Goal: Task Accomplishment & Management: Complete application form

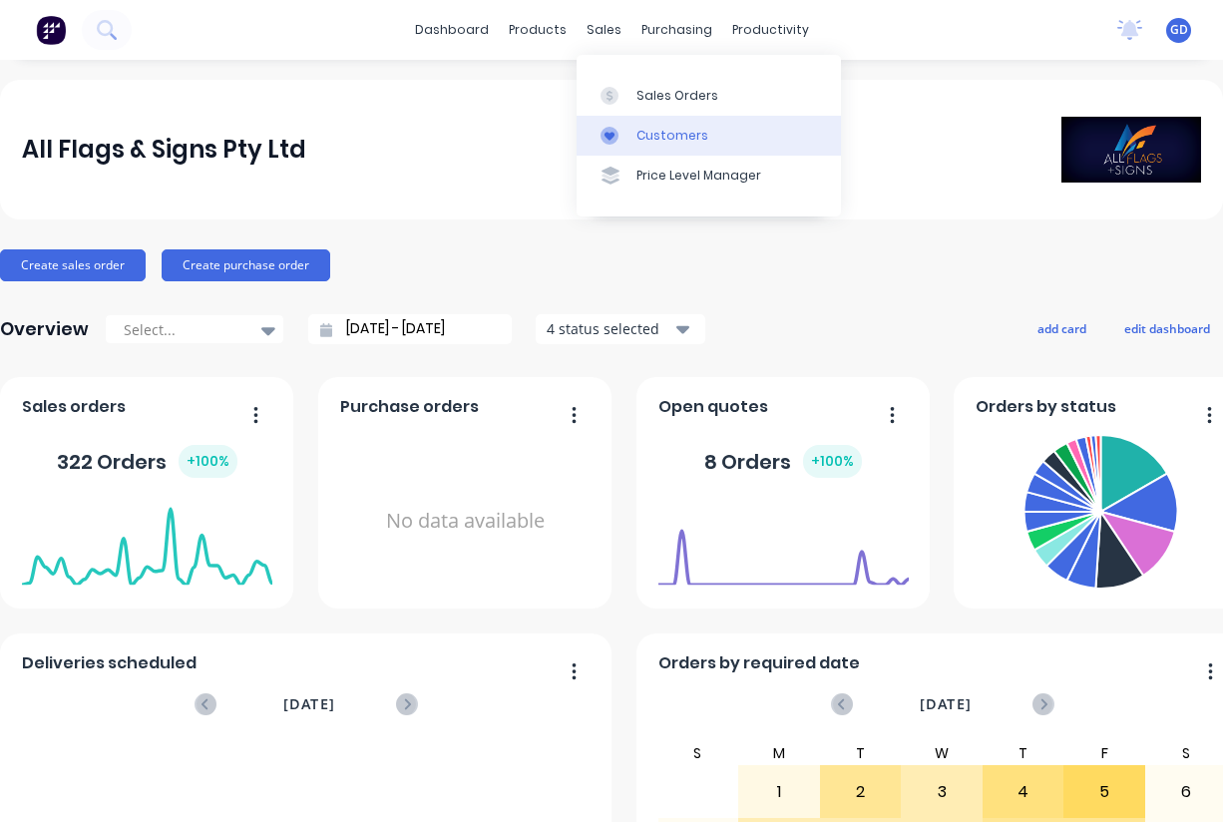
click at [676, 121] on link "Customers" at bounding box center [708, 136] width 264 height 40
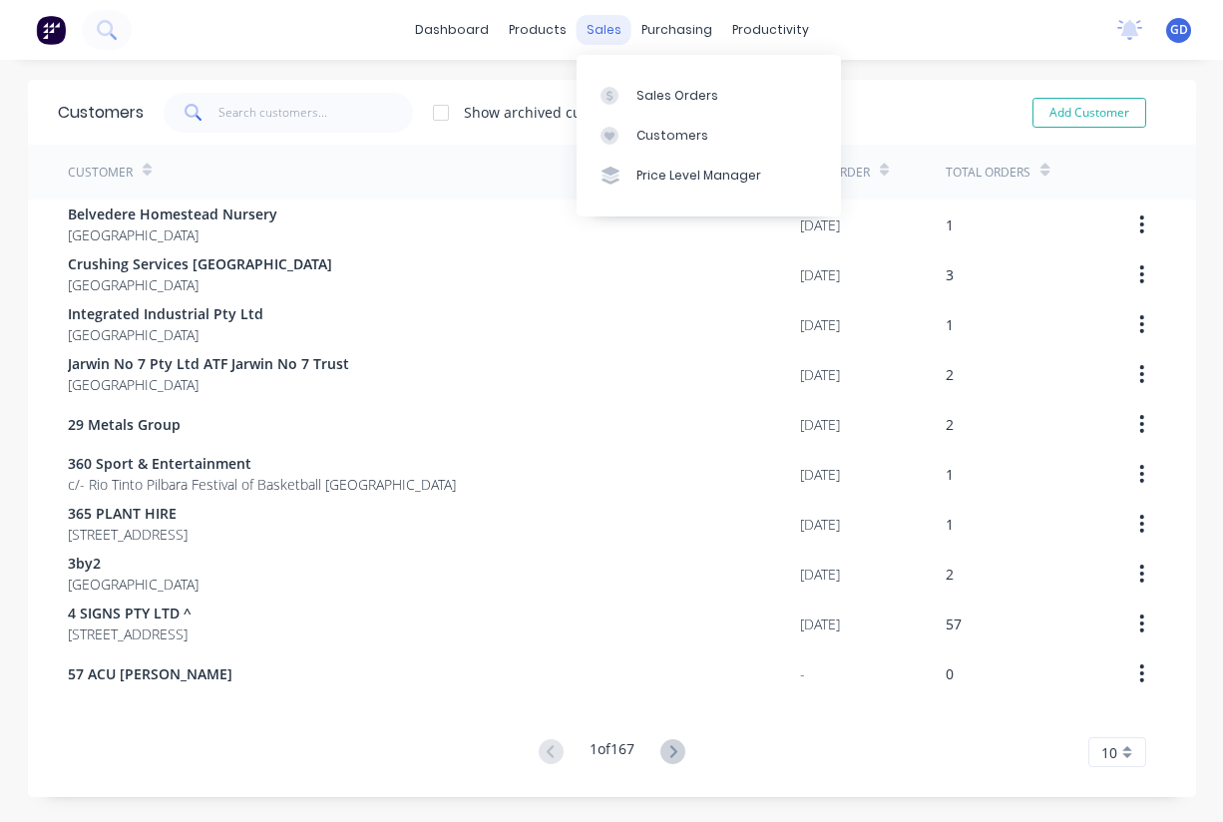
click at [596, 33] on div "sales" at bounding box center [603, 30] width 55 height 30
click at [637, 69] on div "Sales Orders Customers Price Level Manager" at bounding box center [708, 135] width 264 height 161
click at [648, 88] on div "Sales Orders" at bounding box center [677, 96] width 82 height 18
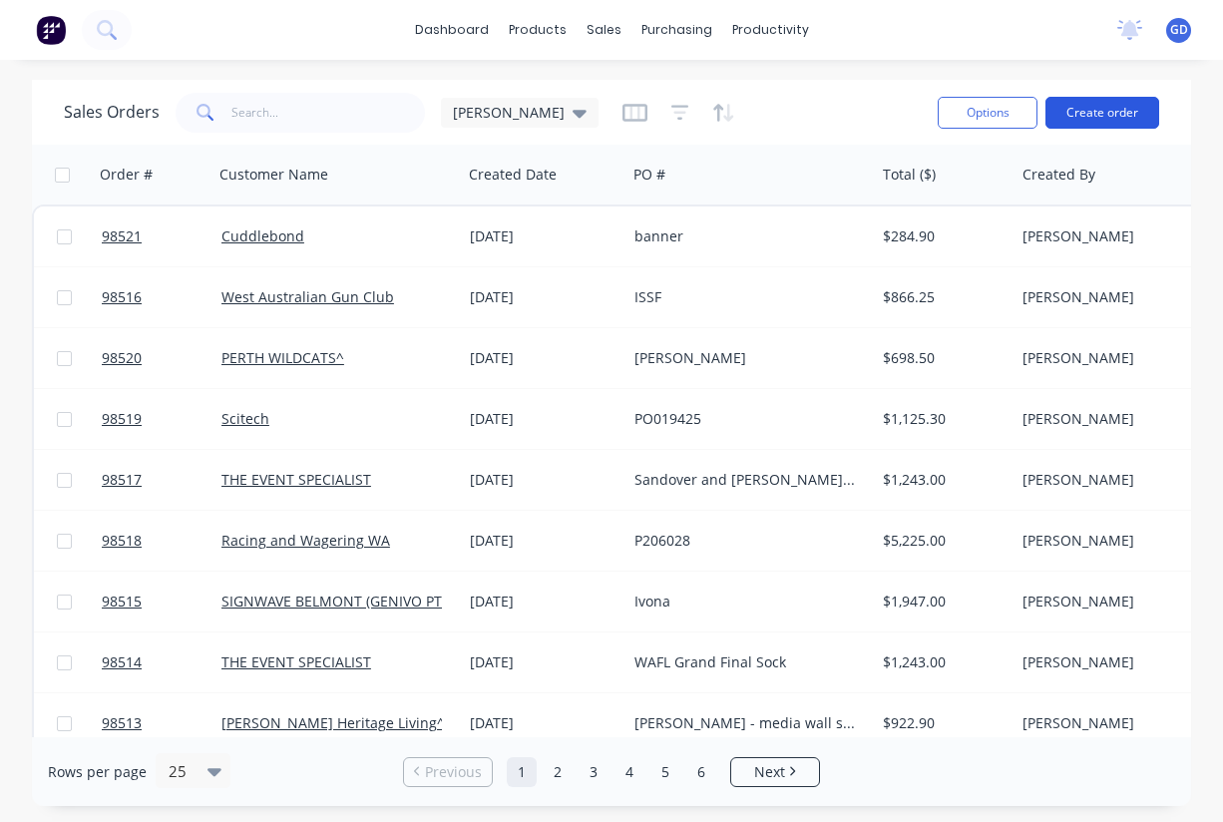
click at [1092, 112] on button "Create order" at bounding box center [1102, 113] width 114 height 32
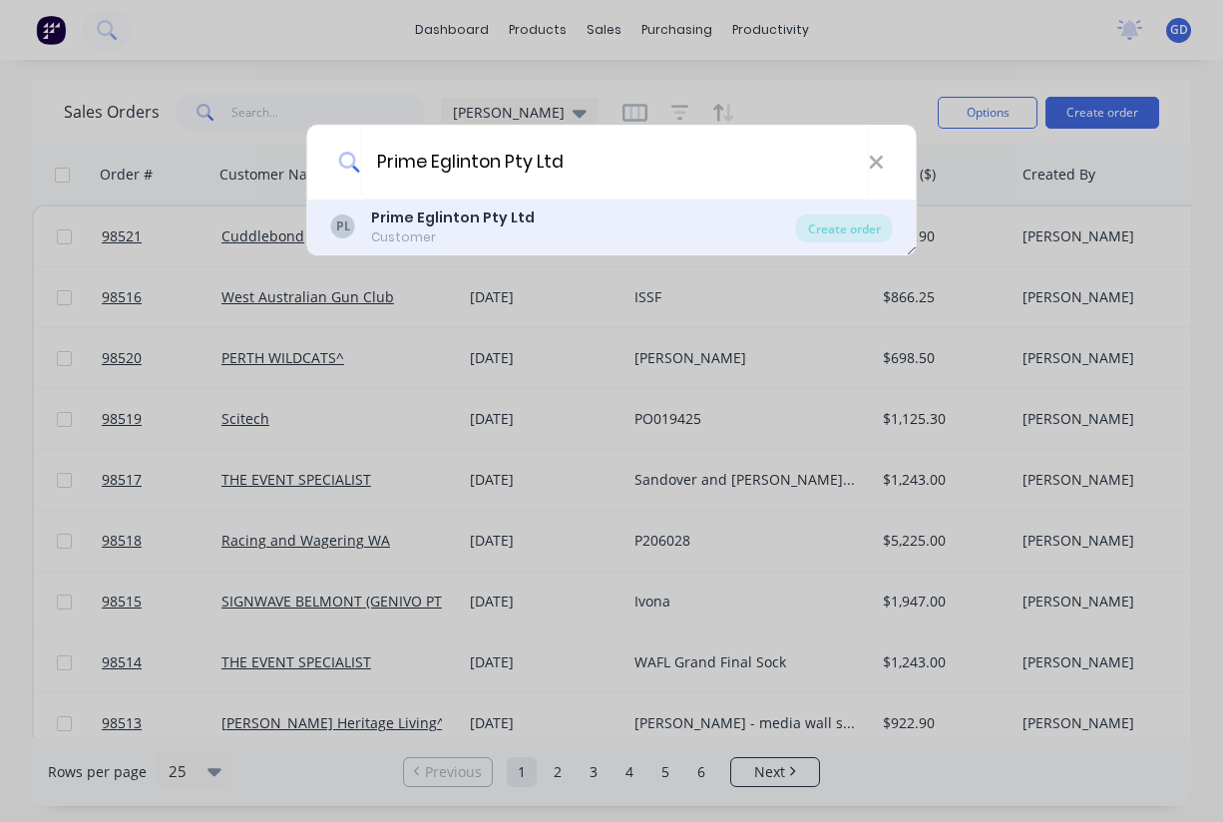
type input "Prime Eglinton Pty Ltd"
click at [477, 230] on div "Customer" at bounding box center [453, 237] width 164 height 18
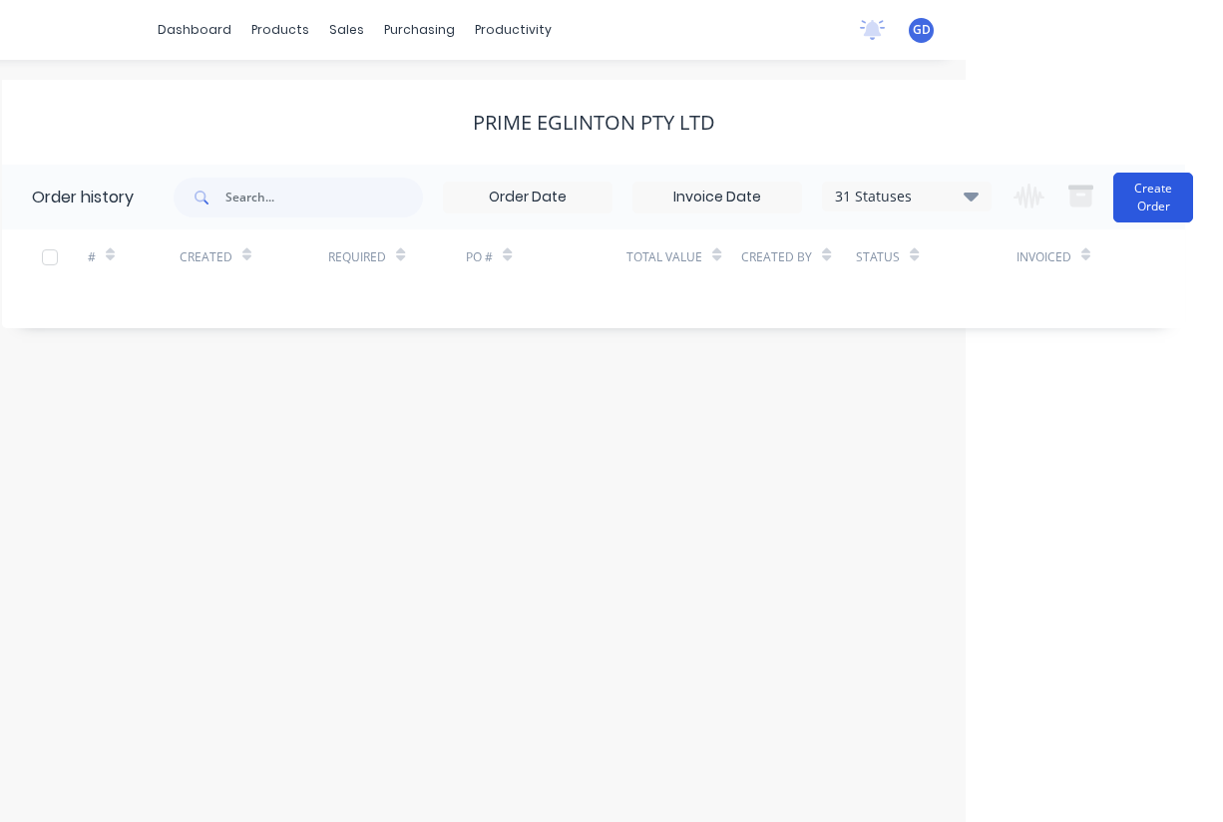
scroll to position [0, 257]
click at [1142, 193] on button "Create Order" at bounding box center [1153, 198] width 80 height 50
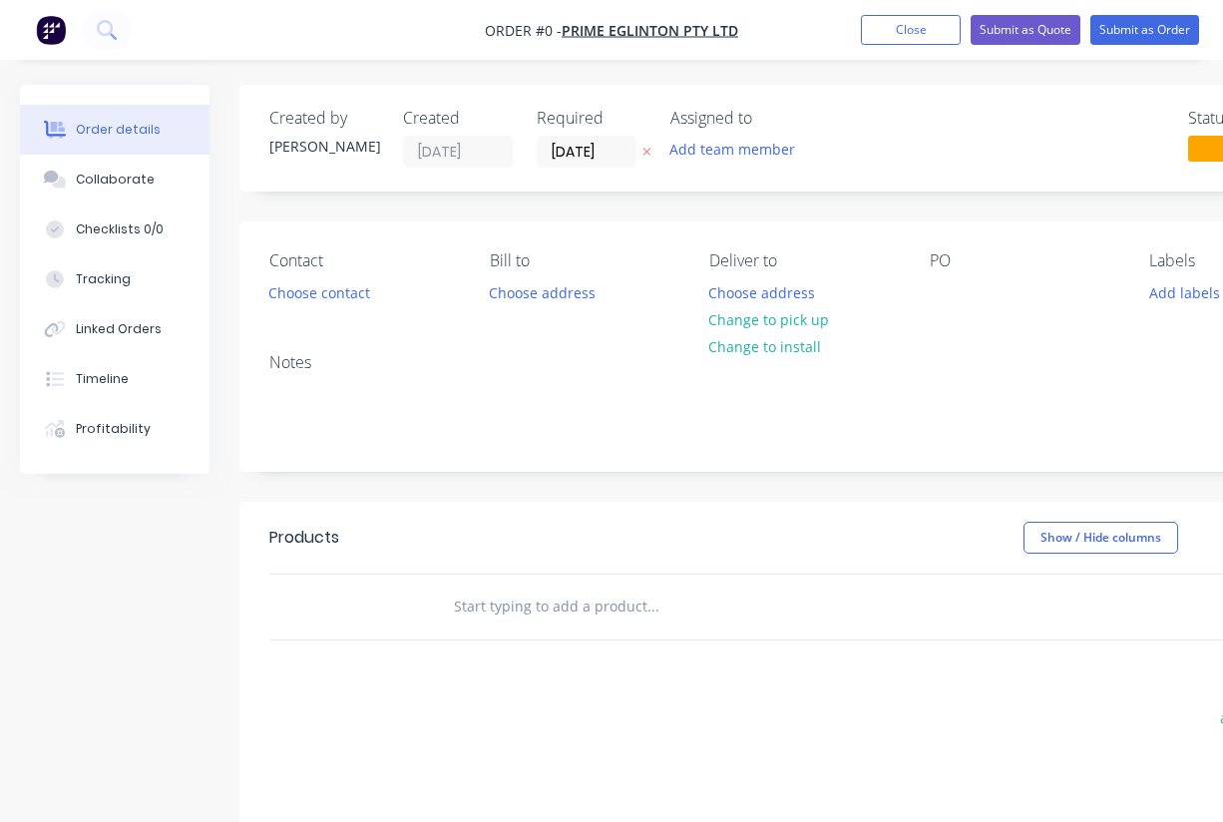
click at [742, 132] on div "Assigned to Add team member" at bounding box center [769, 138] width 199 height 59
click at [721, 155] on button "Add team member" at bounding box center [732, 149] width 147 height 27
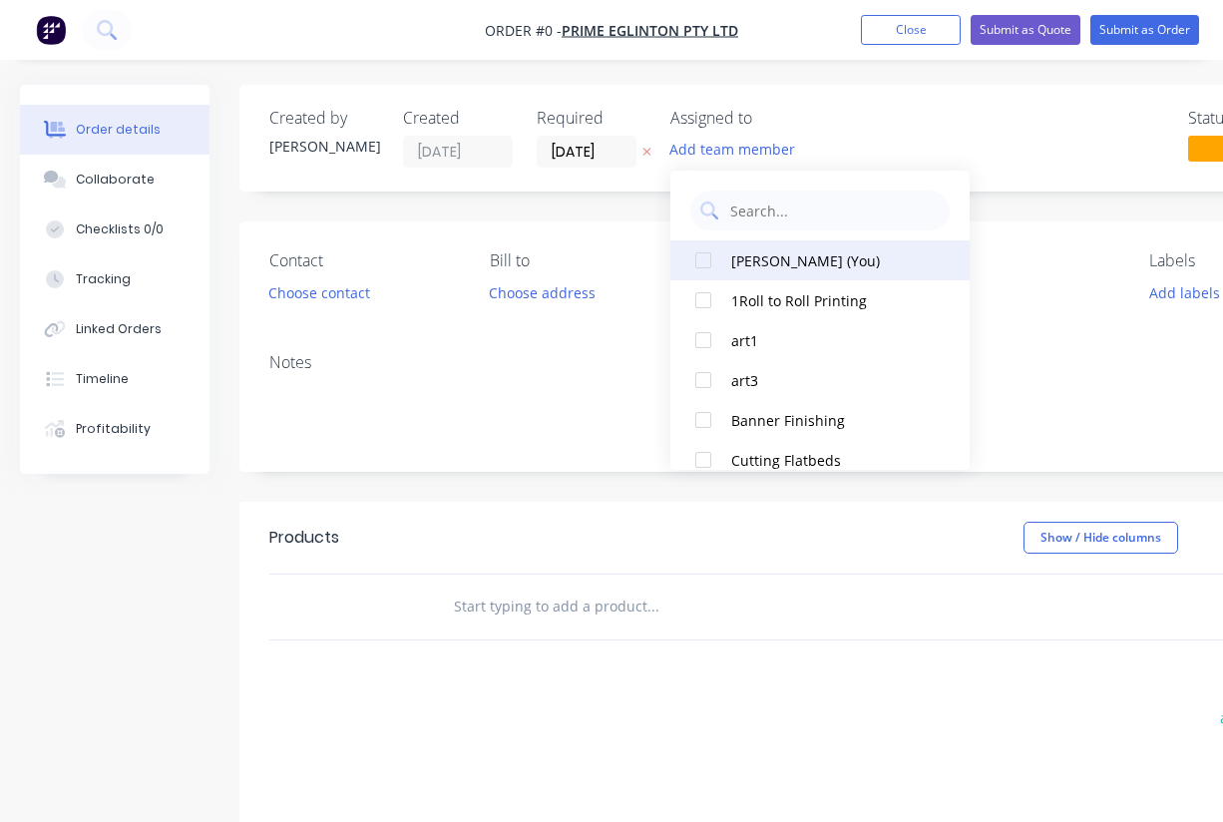
click at [707, 257] on div at bounding box center [703, 260] width 40 height 40
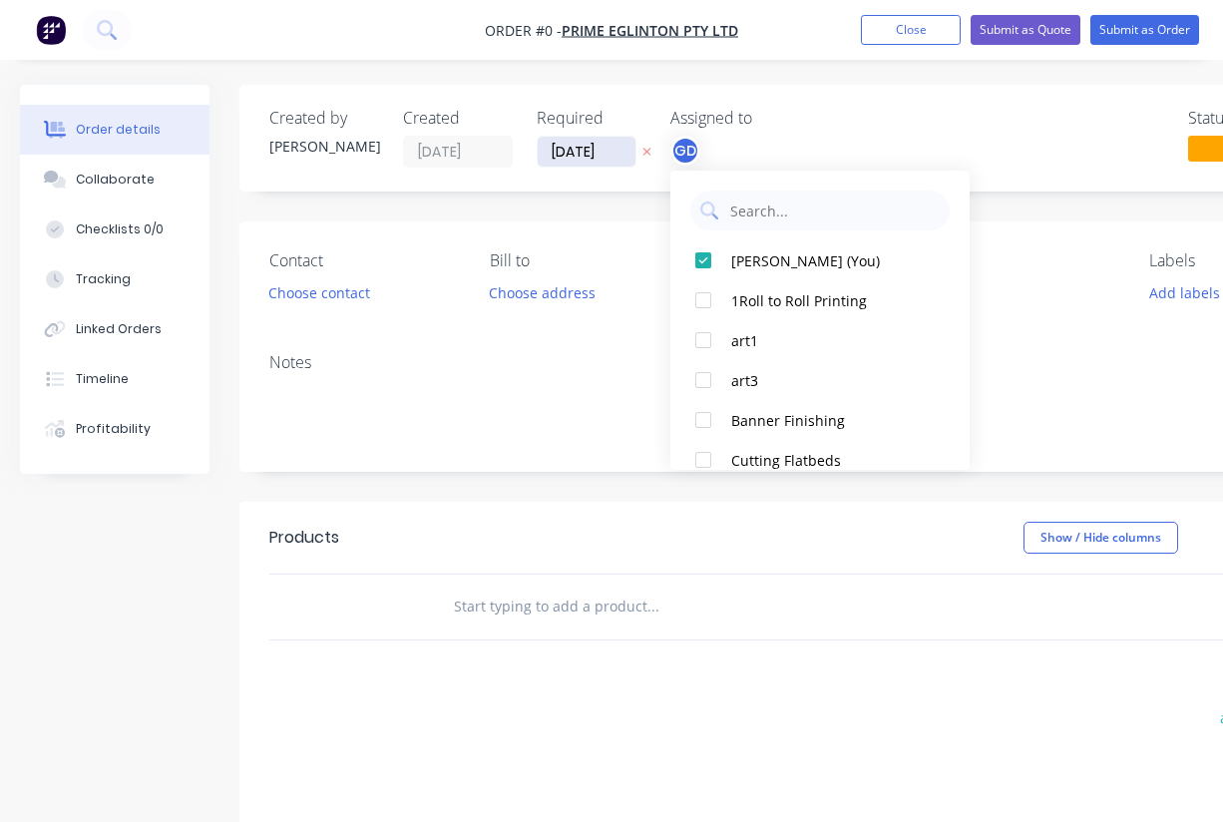
click at [581, 148] on div "Order details Collaborate Checklists 0/0 Tracking Linked Orders Timeline Profit…" at bounding box center [693, 617] width 1387 height 1064
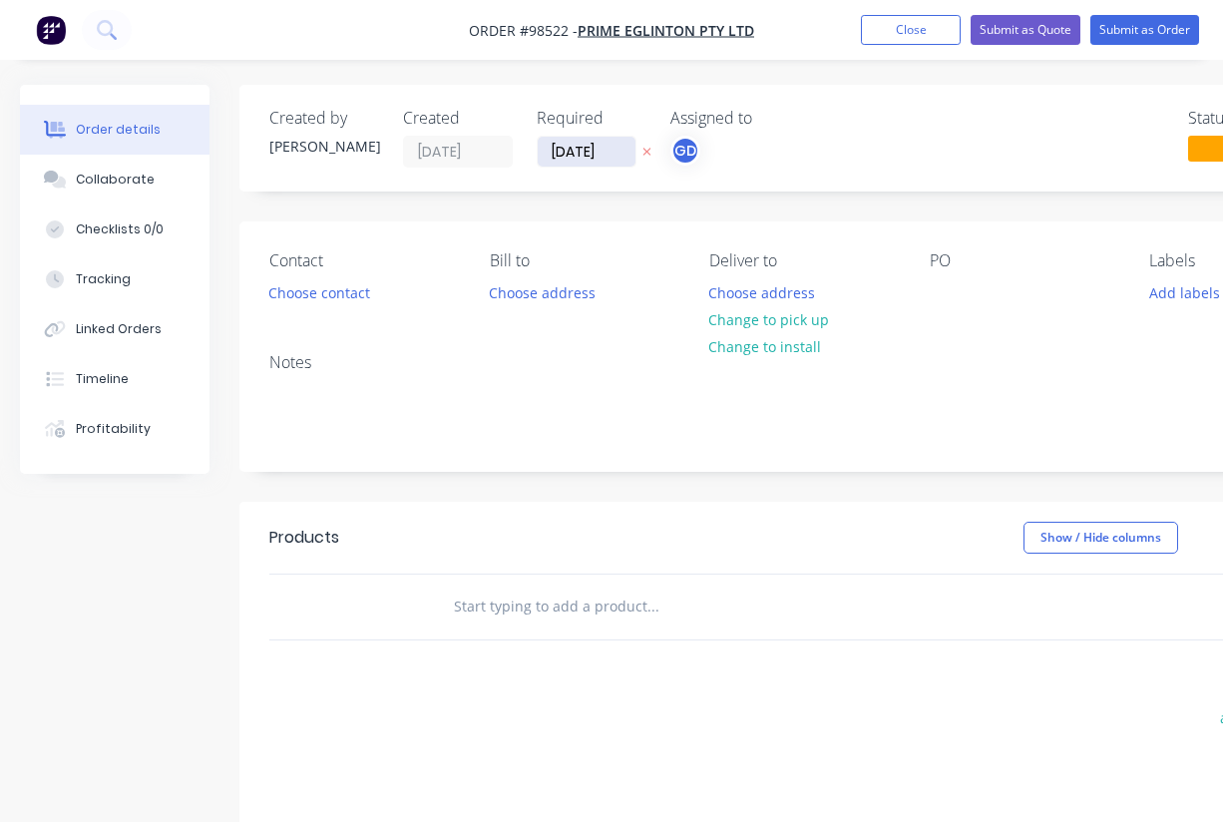
click at [581, 148] on input "[DATE]" at bounding box center [587, 152] width 98 height 30
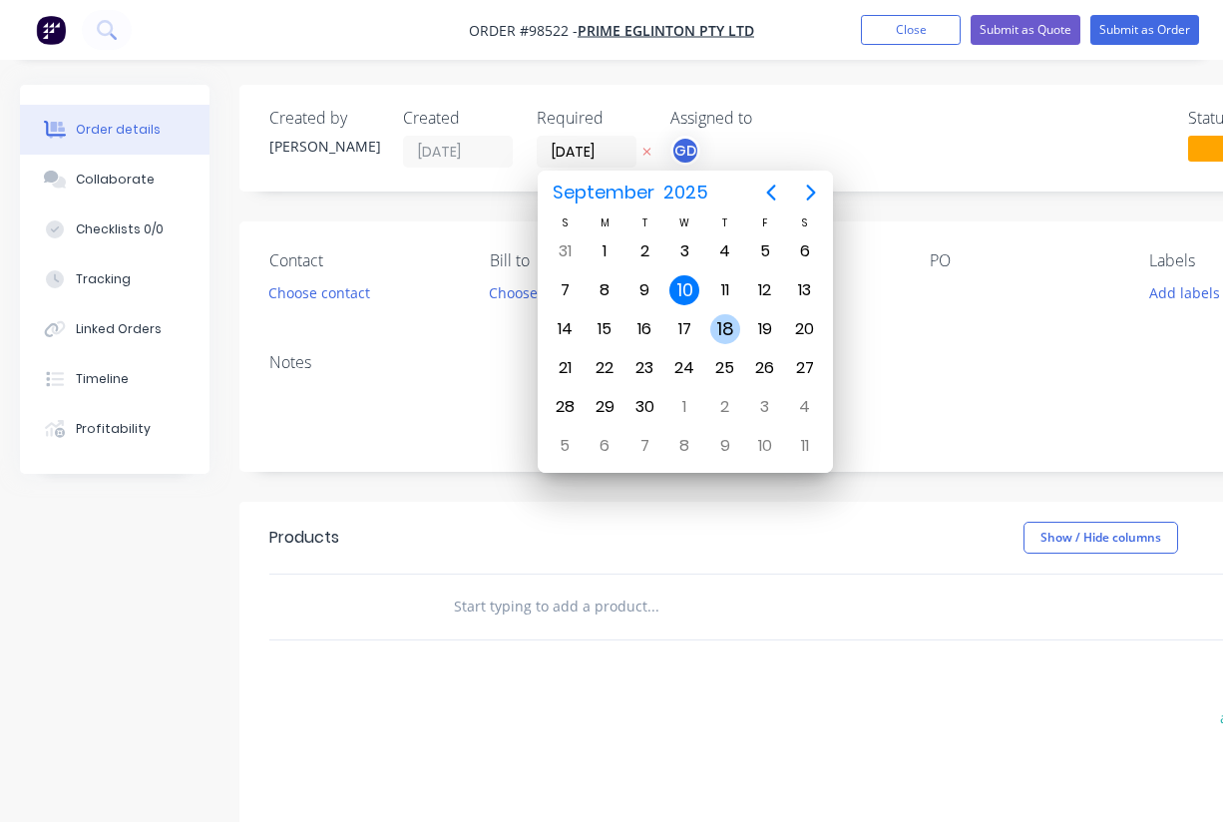
click at [724, 329] on div "18" at bounding box center [725, 329] width 30 height 30
type input "[DATE]"
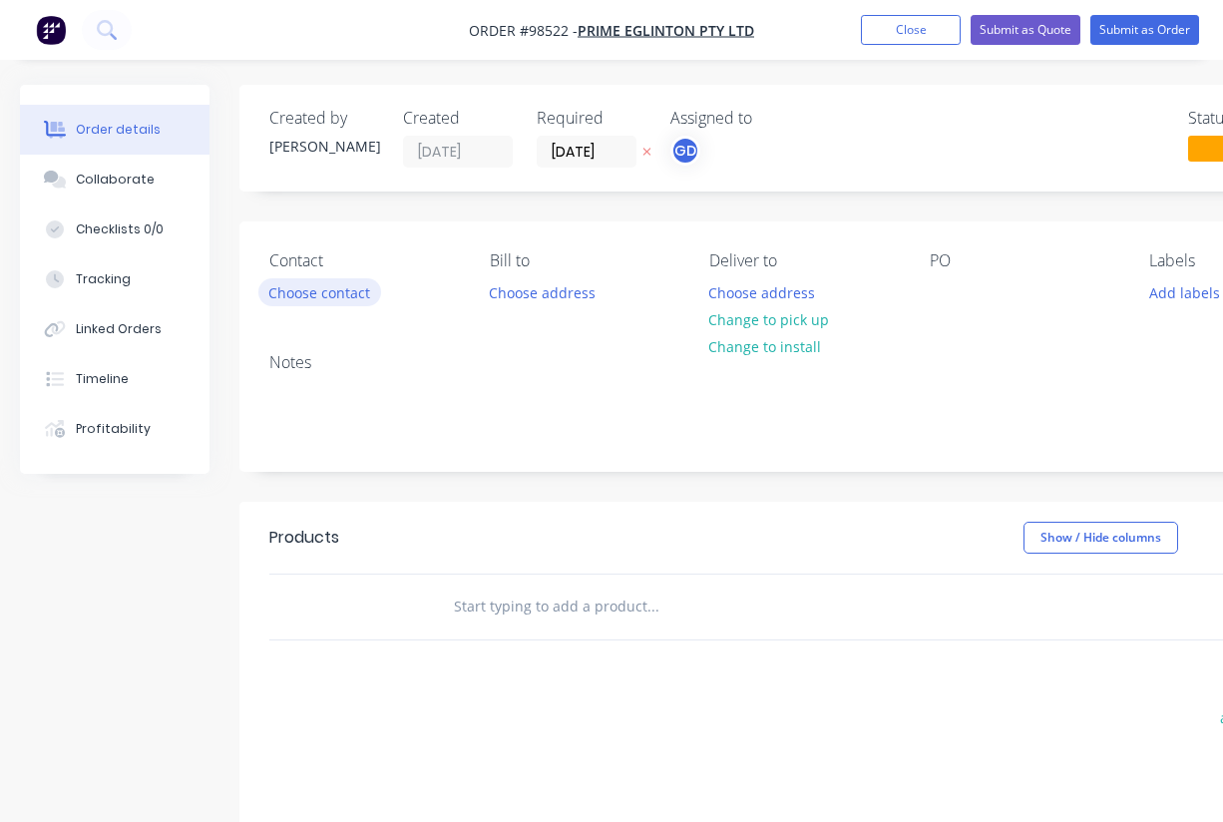
click at [315, 297] on button "Choose contact" at bounding box center [319, 291] width 123 height 27
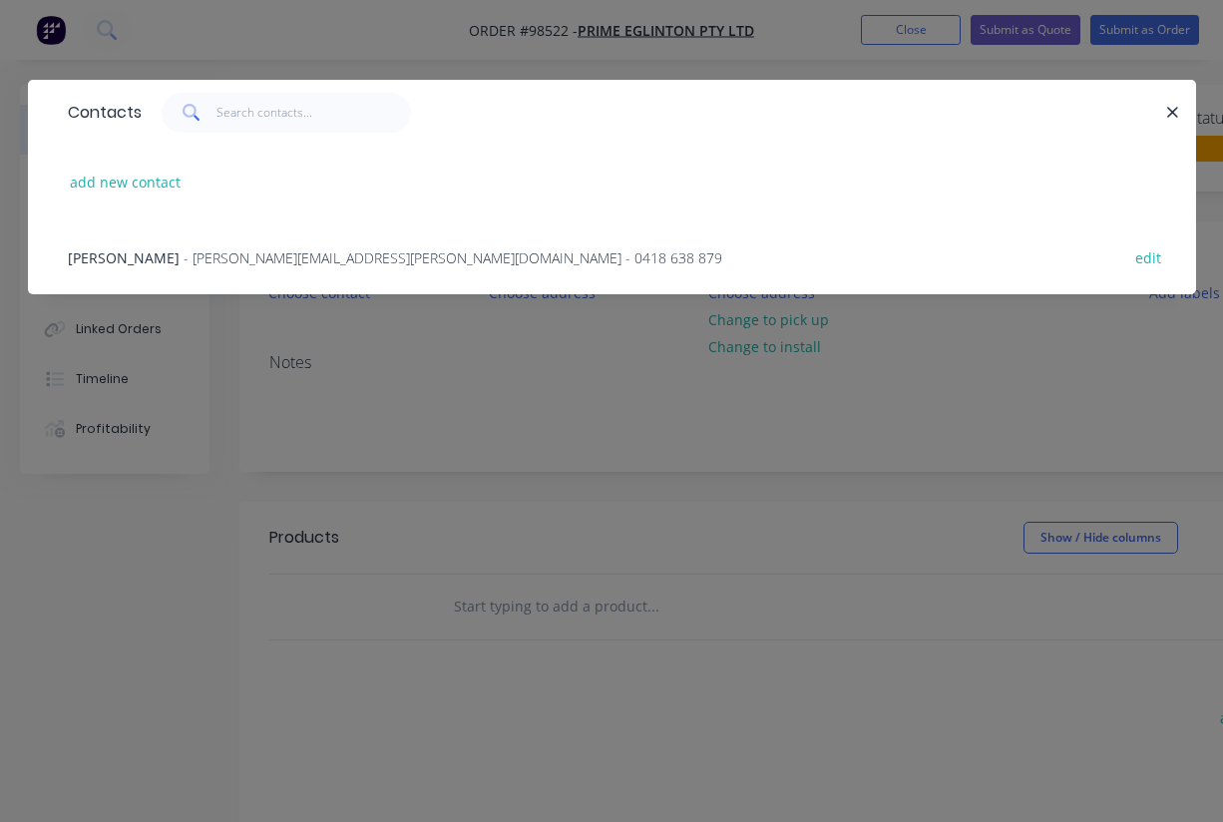
click at [116, 256] on span "[PERSON_NAME]" at bounding box center [124, 257] width 112 height 19
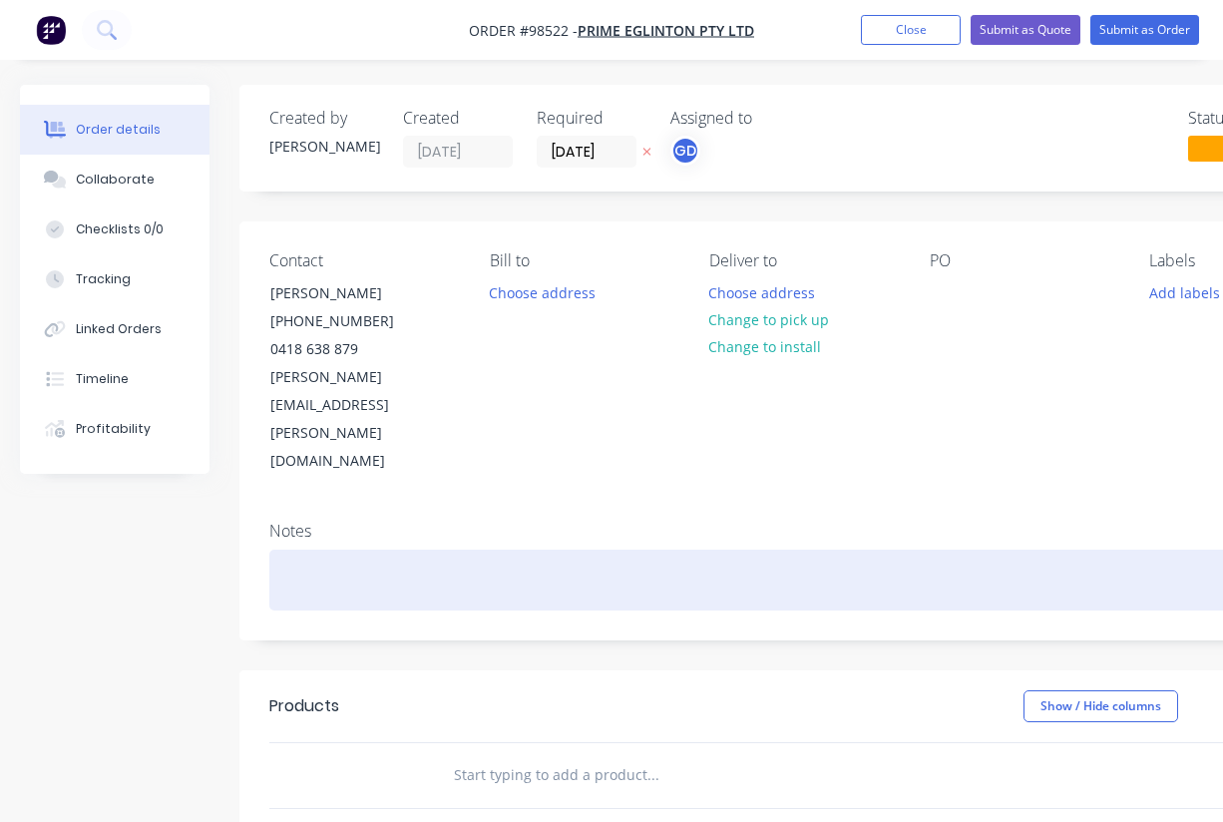
click at [314, 550] on div at bounding box center [803, 580] width 1068 height 61
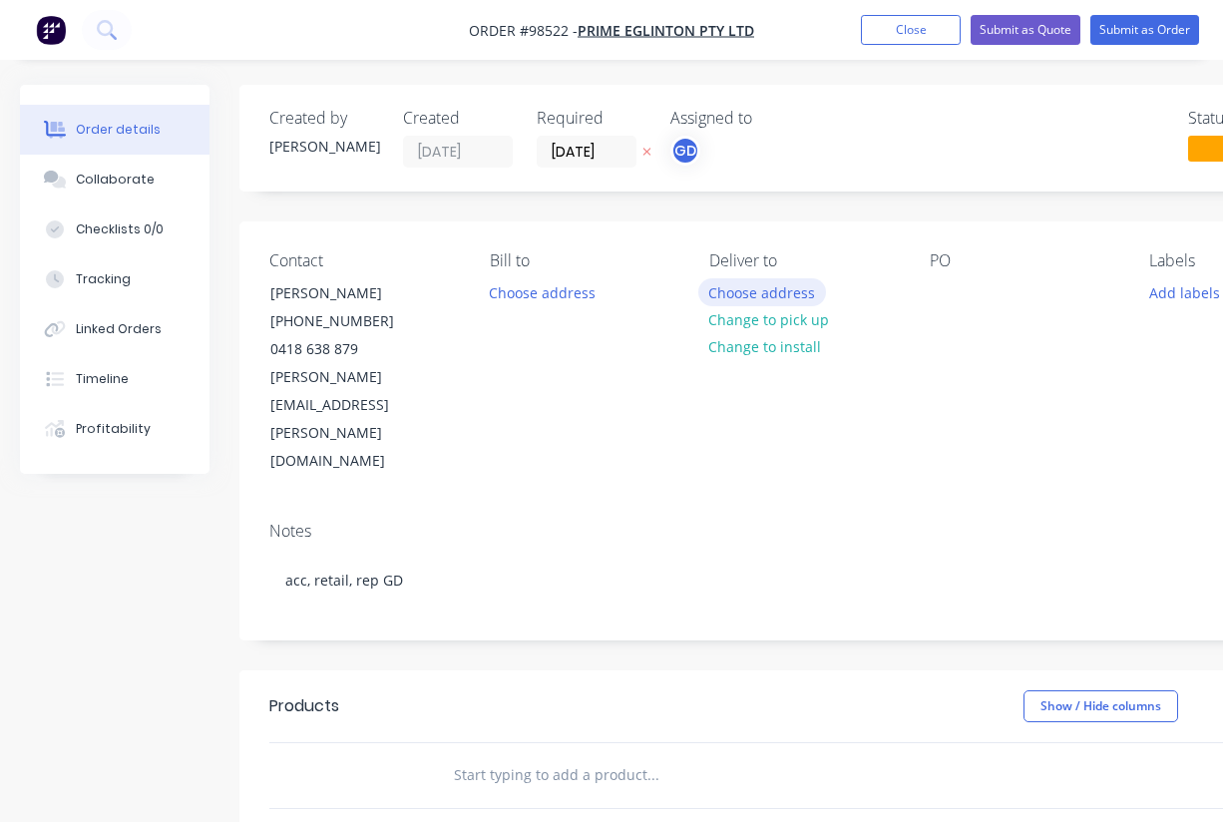
click at [751, 297] on button "Choose address" at bounding box center [762, 291] width 128 height 27
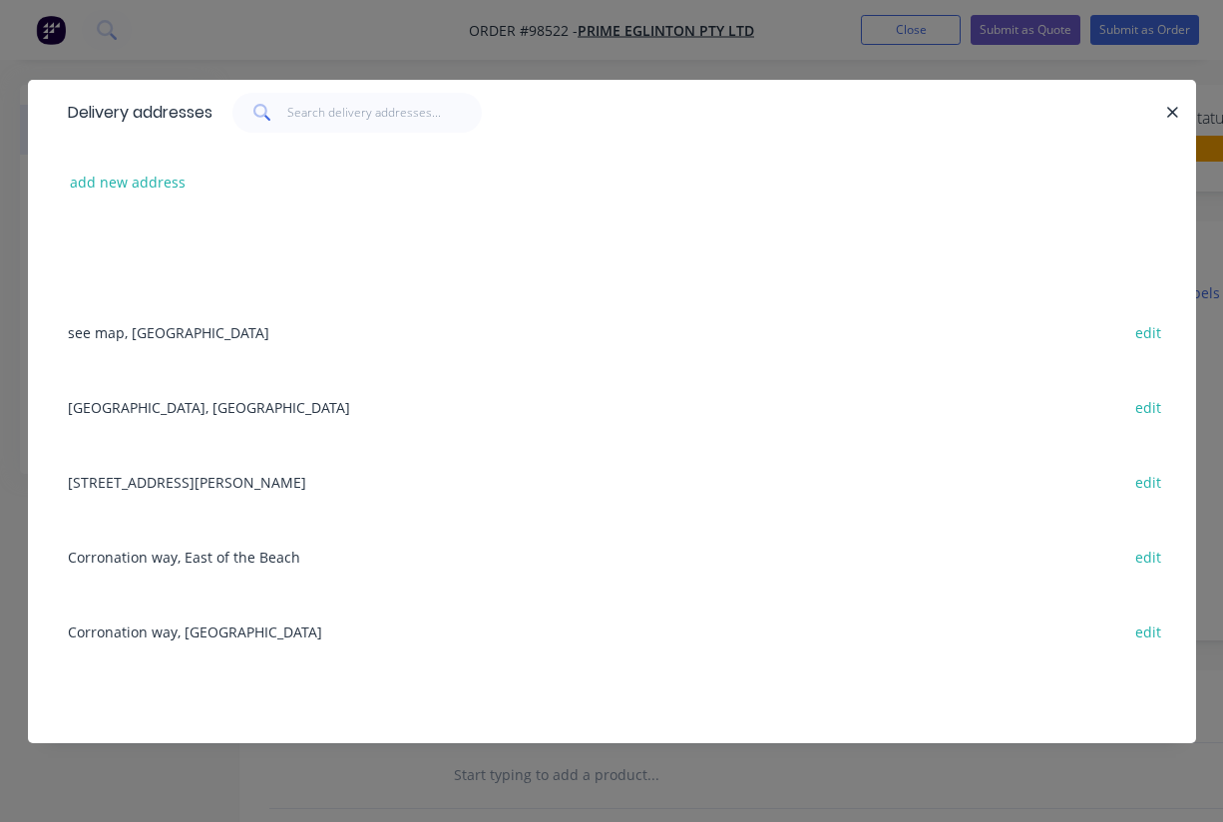
click at [105, 335] on div "see map, [GEOGRAPHIC_DATA] edit" at bounding box center [612, 331] width 1108 height 75
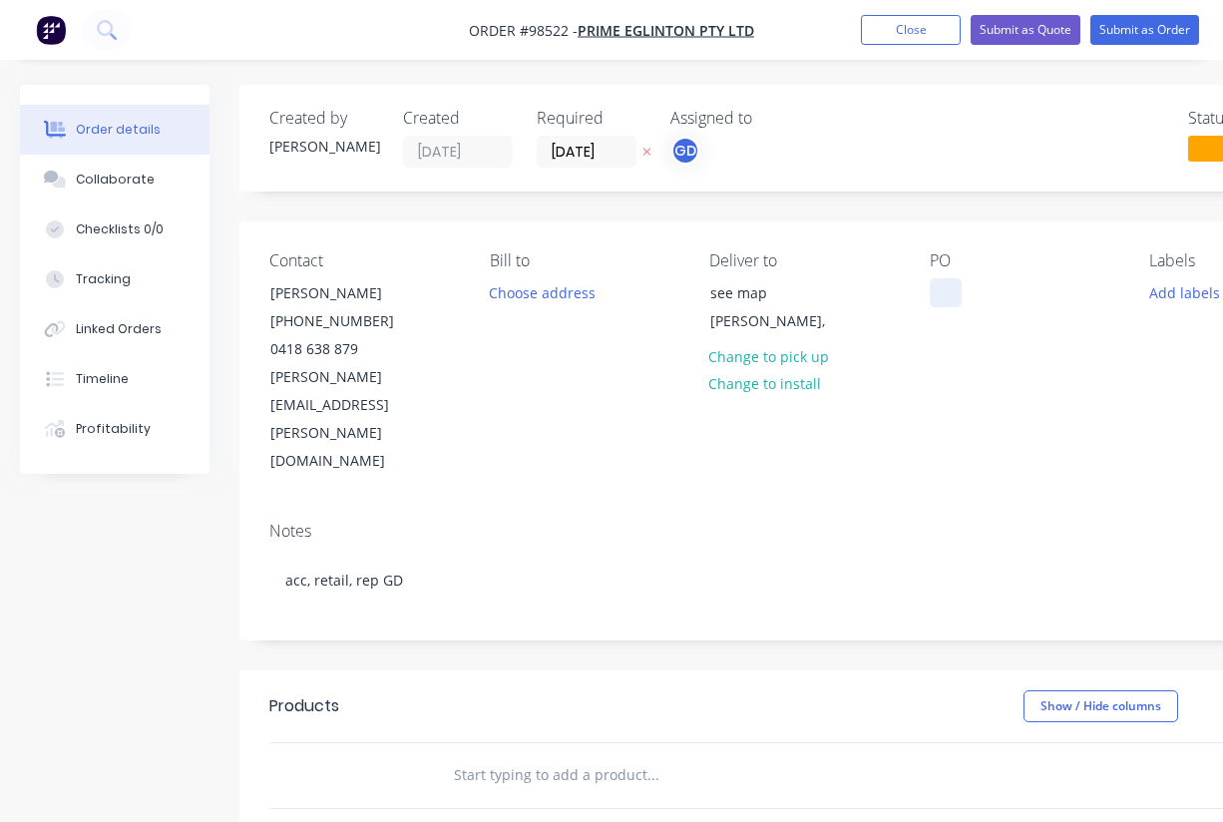
click at [954, 278] on div at bounding box center [946, 292] width 32 height 29
paste div
click at [1182, 290] on button "Add labels" at bounding box center [1184, 291] width 92 height 27
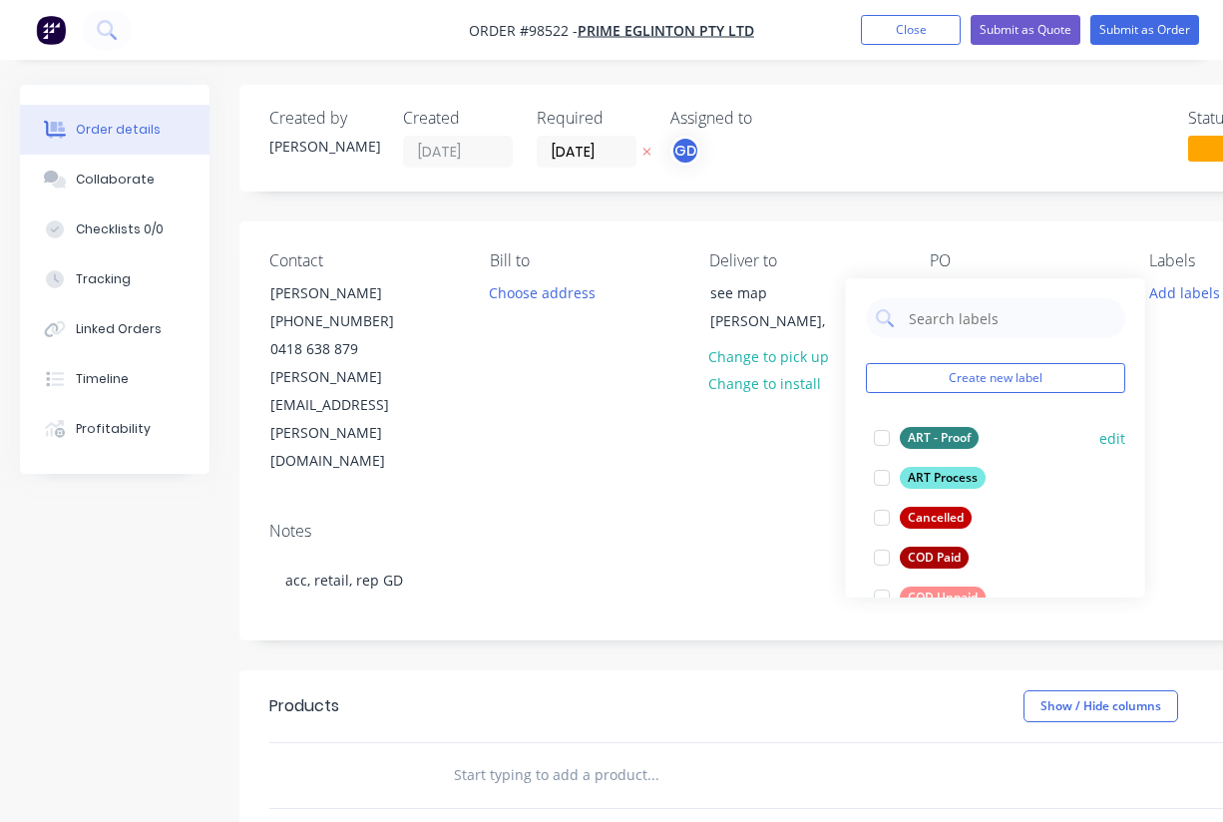
click at [949, 432] on div "ART - Proof" at bounding box center [939, 438] width 79 height 22
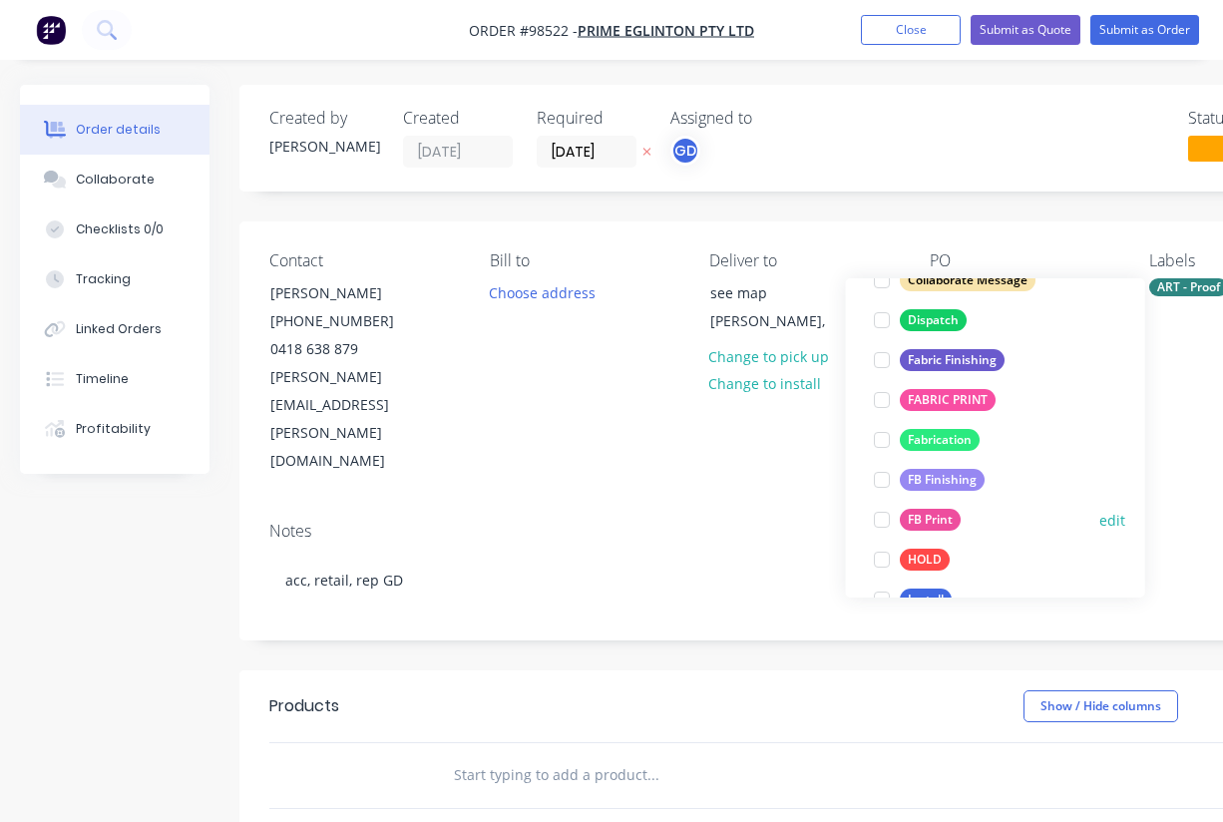
scroll to position [392, 0]
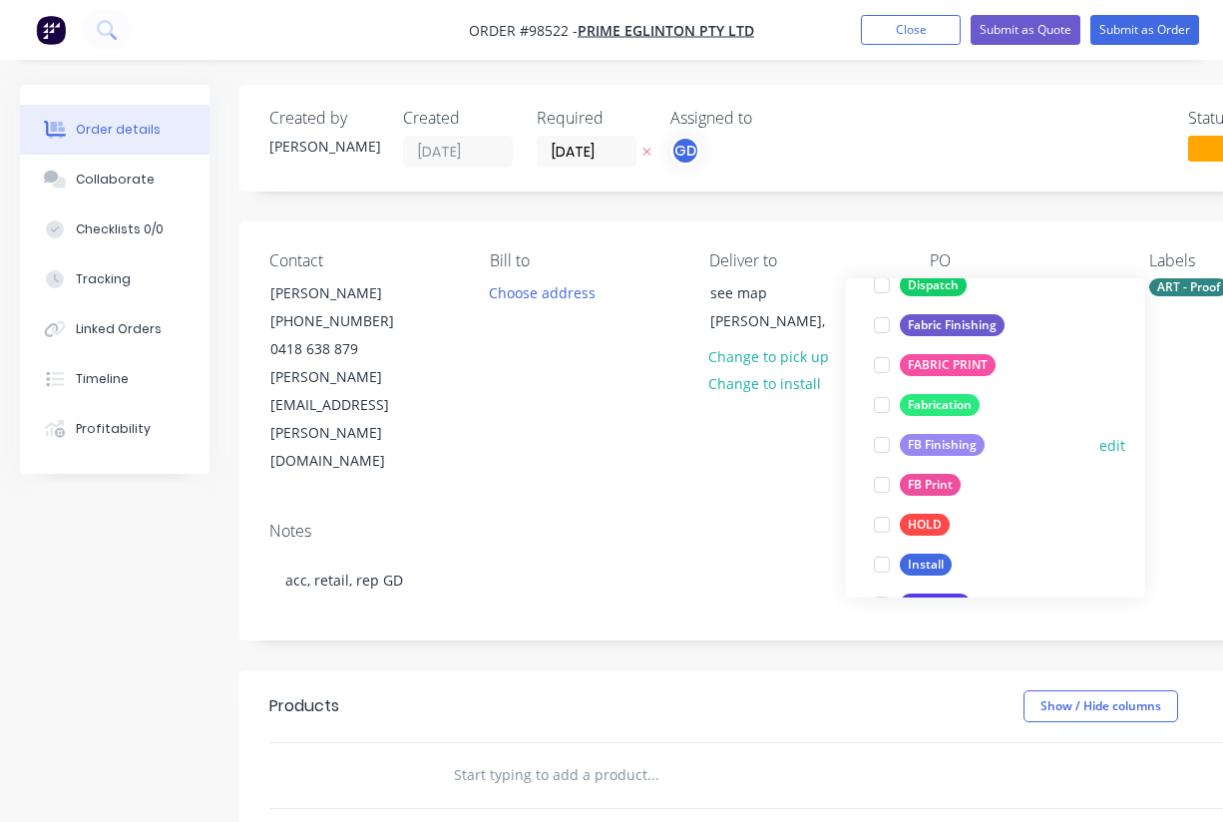
click at [939, 438] on div "FB Finishing" at bounding box center [942, 445] width 85 height 22
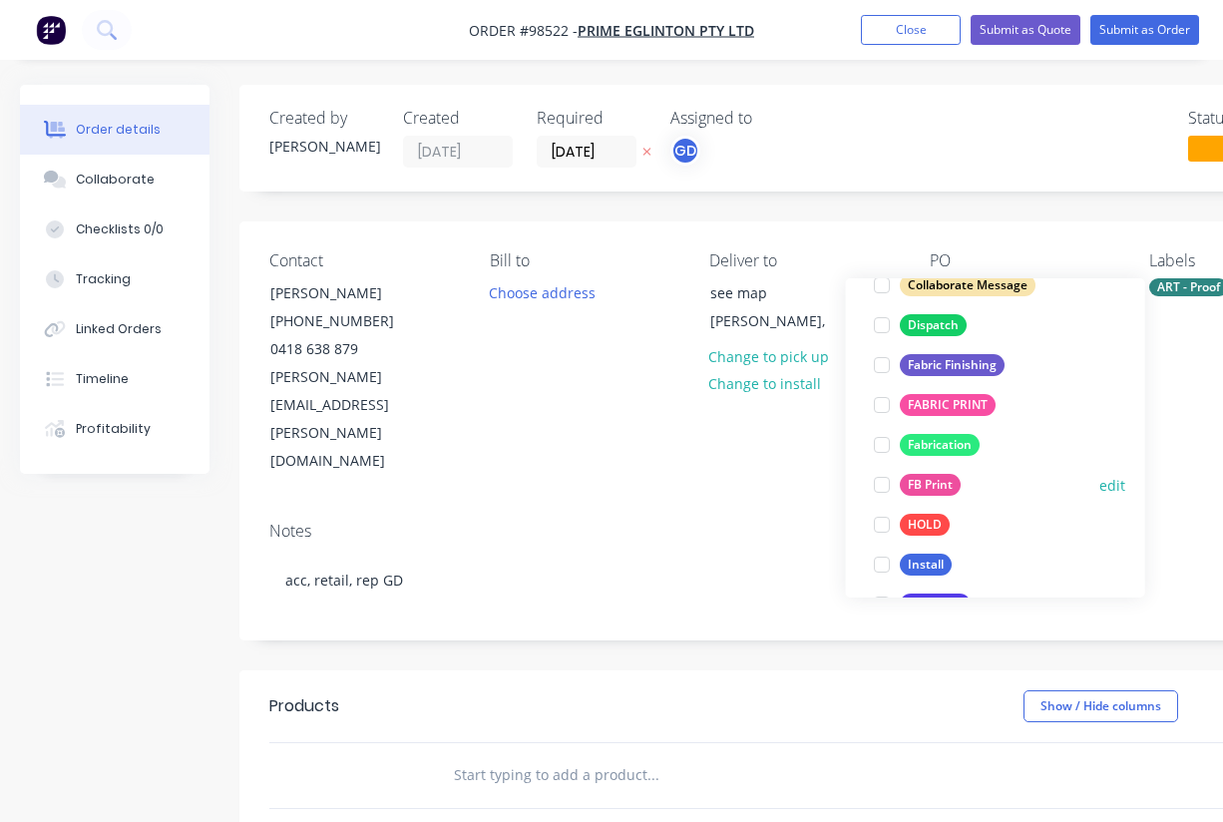
click at [941, 481] on div "FB Print" at bounding box center [930, 485] width 61 height 22
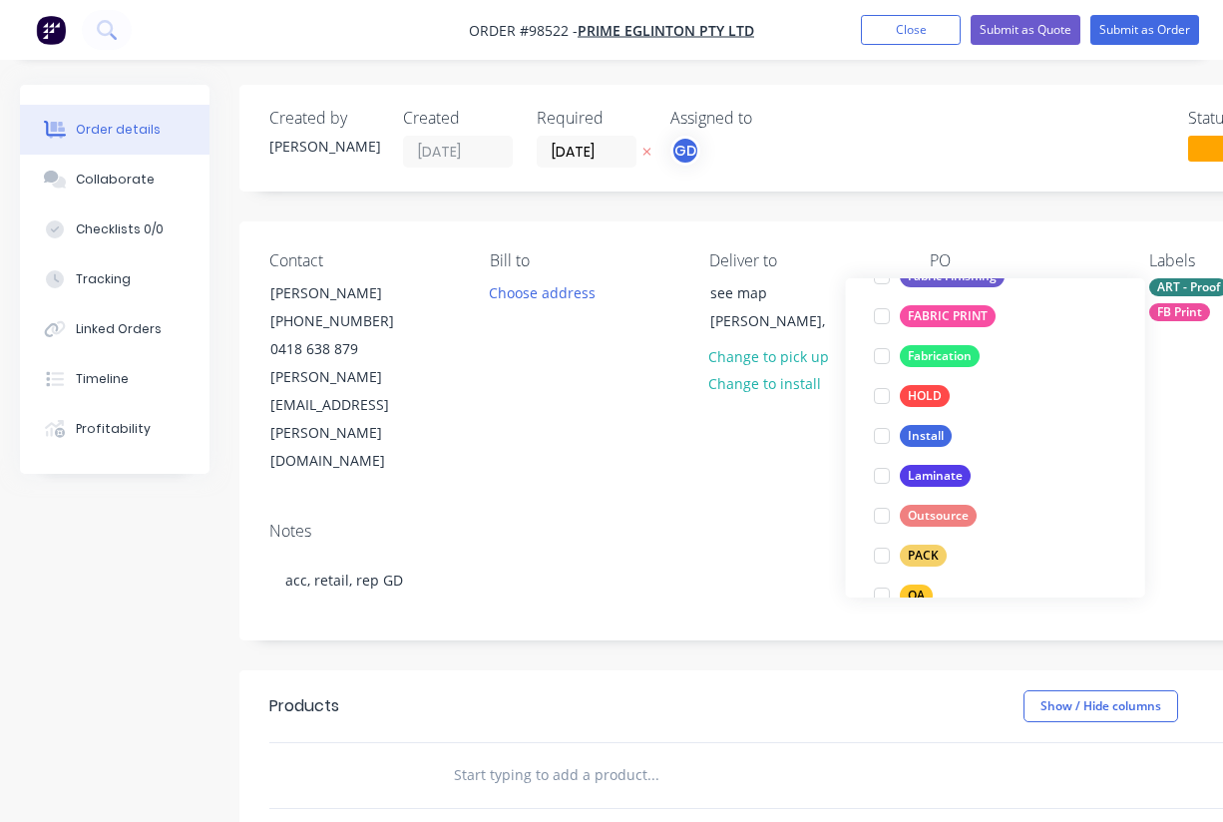
scroll to position [522, 0]
click at [926, 436] on div "Install" at bounding box center [926, 435] width 52 height 22
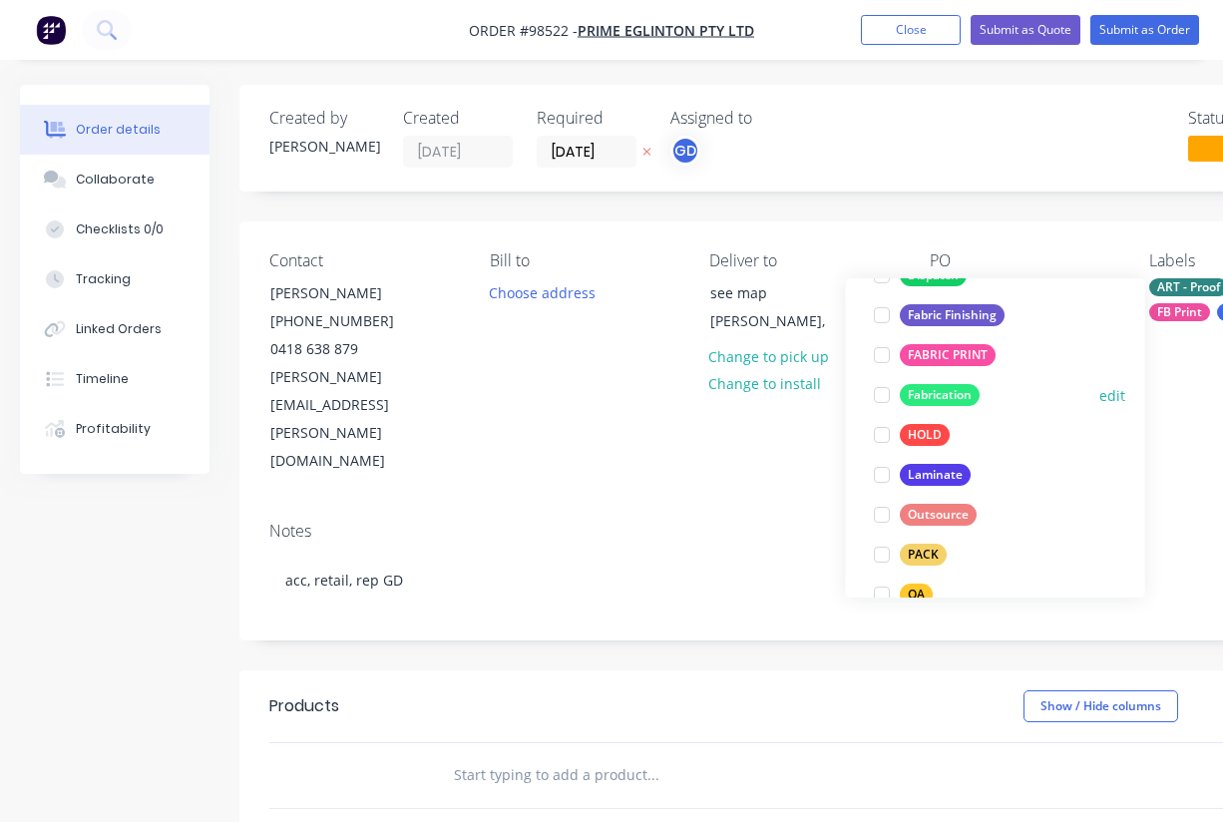
click at [945, 391] on div "Fabrication" at bounding box center [940, 395] width 80 height 22
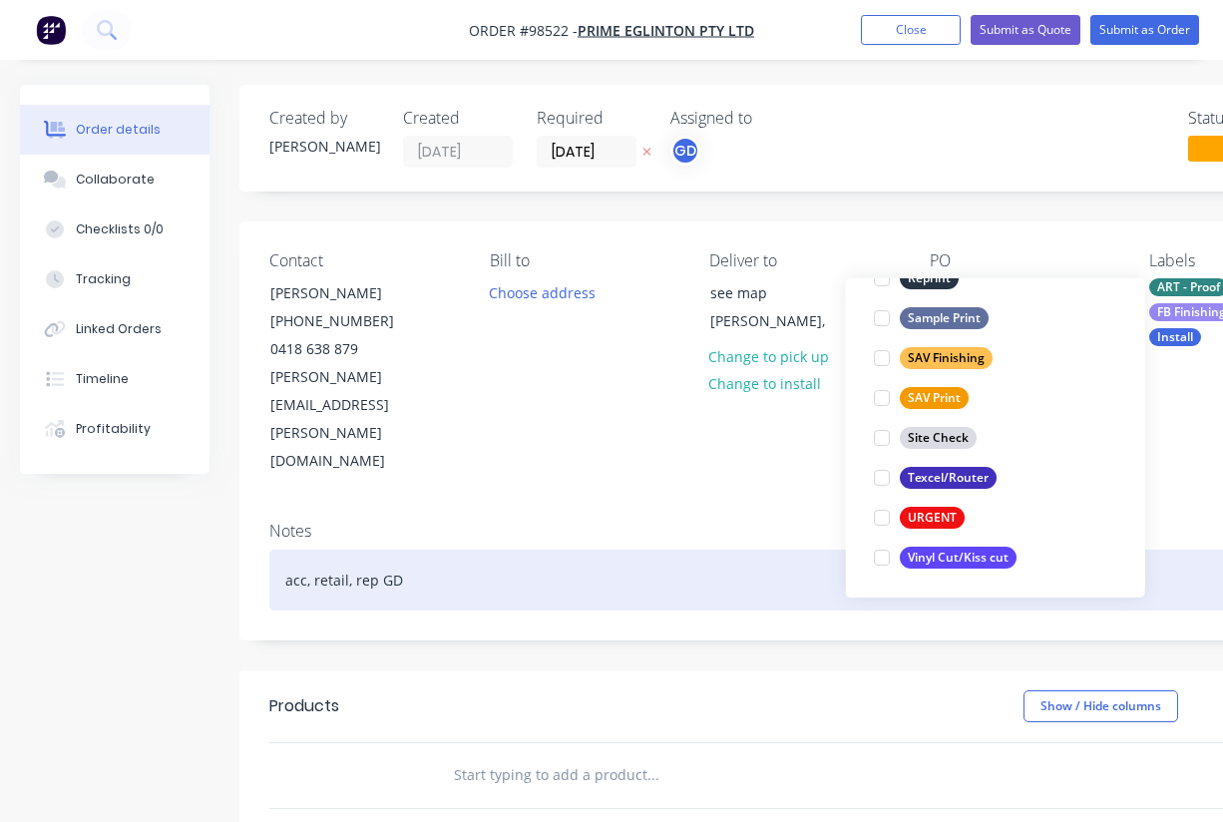
scroll to position [957, 0]
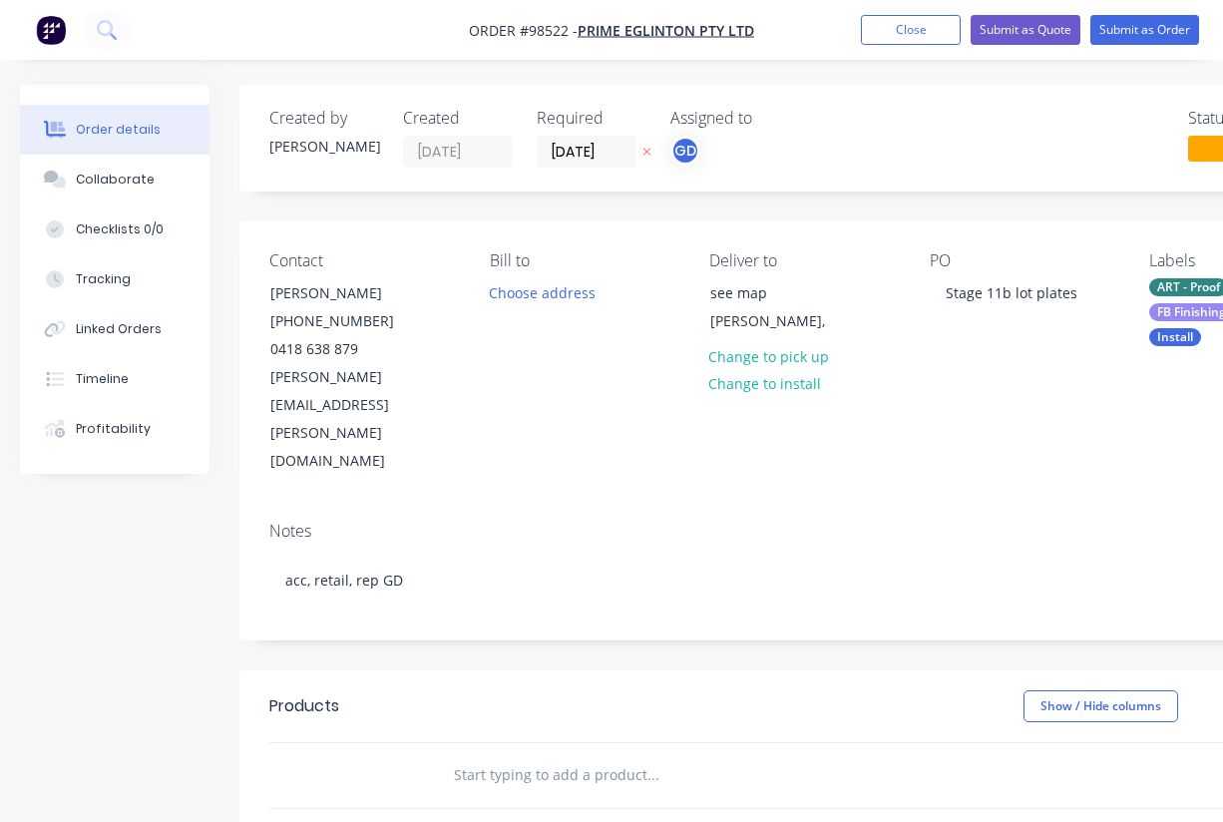
click at [660, 522] on div "Notes" at bounding box center [803, 531] width 1068 height 19
click at [490, 755] on input "text" at bounding box center [652, 775] width 399 height 40
paste input "East of the Beach - Lot Plates stage 11b 600x500 3mm ACM on a 76x38 single leg …"
type input "East of the Beach - Lot Plates stage 11b 600x500 3mm ACM on a 76x38 single leg …"
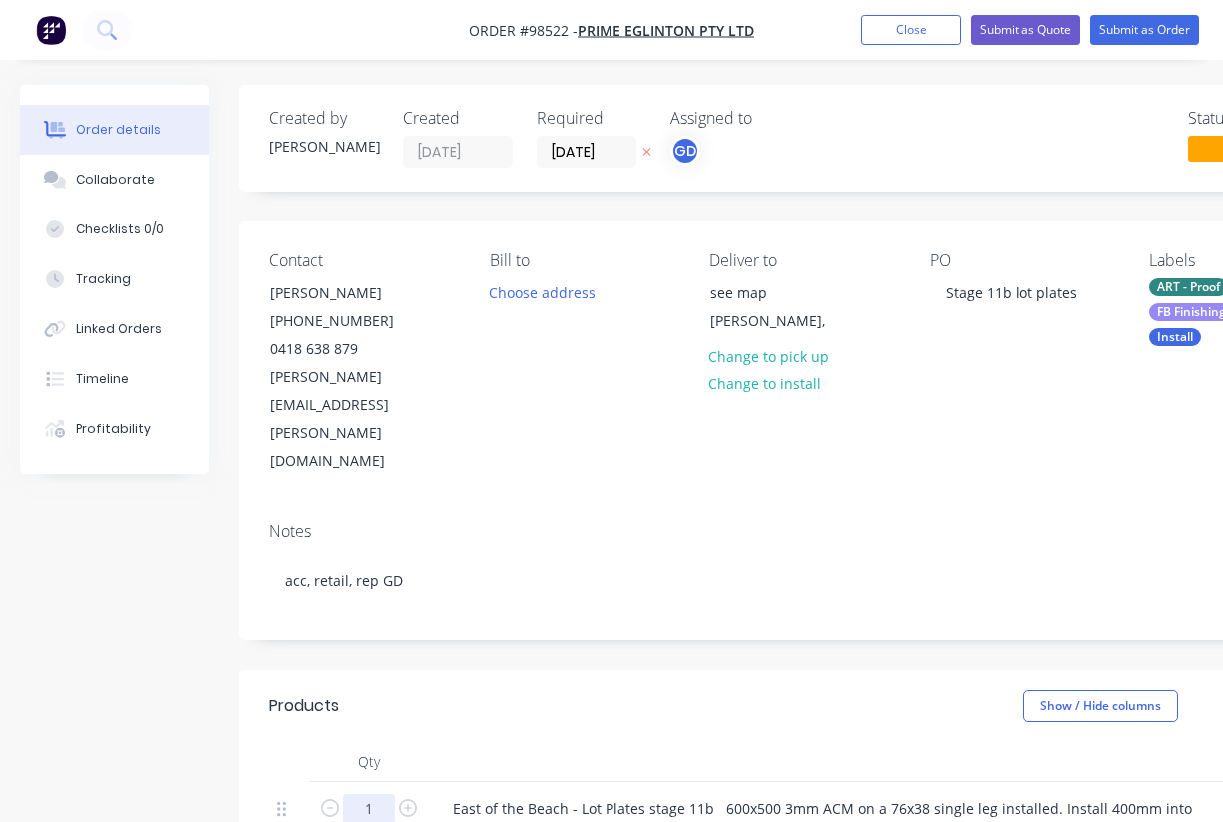
click at [382, 794] on input "1" at bounding box center [369, 809] width 52 height 30
type input "11"
click at [520, 742] on div at bounding box center [828, 762] width 798 height 40
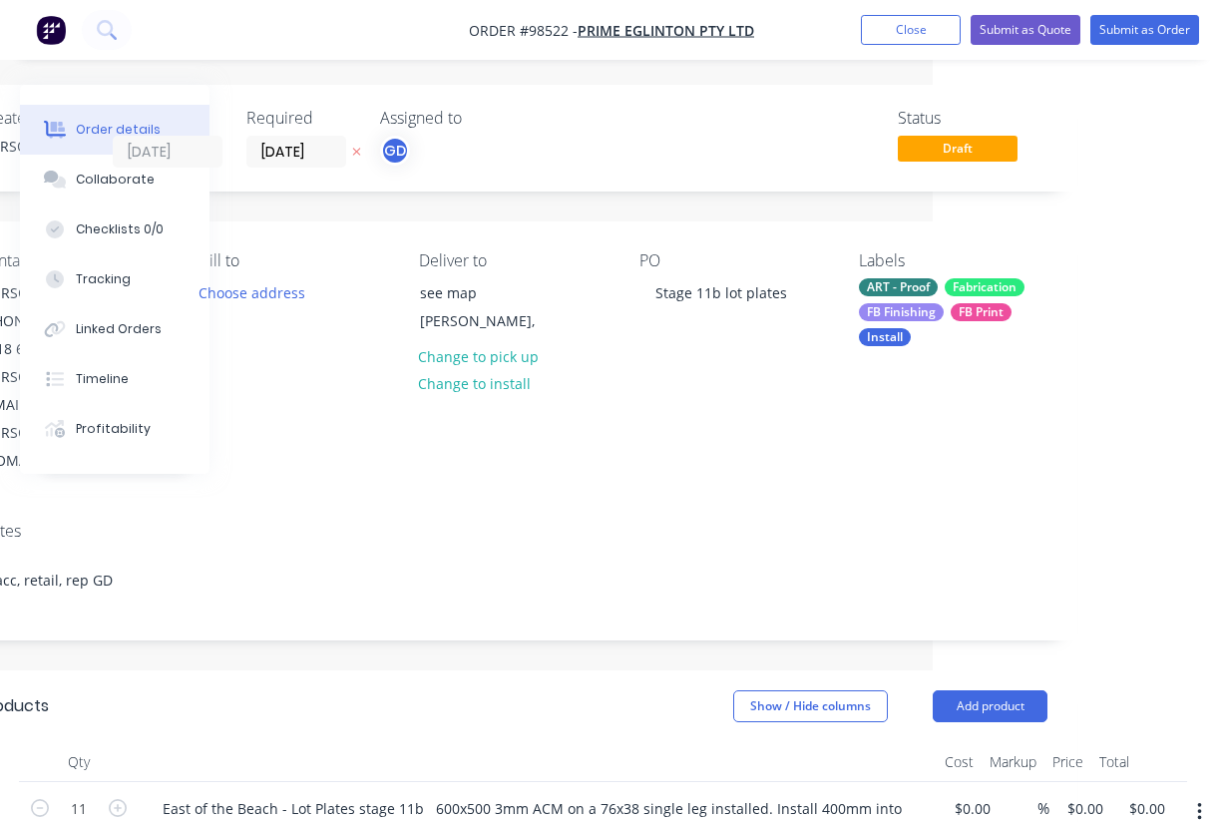
scroll to position [-1, 293]
click at [1148, 794] on input "0.00" at bounding box center [1150, 808] width 46 height 29
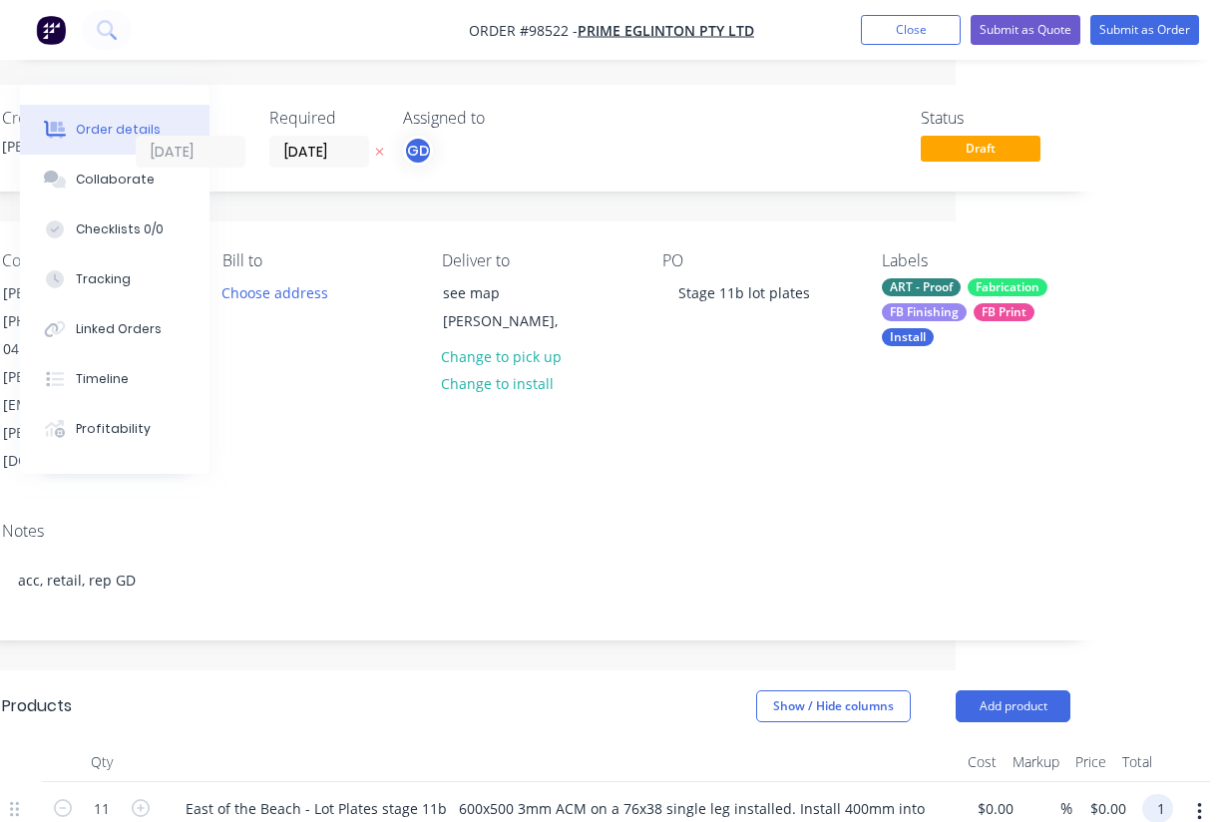
scroll to position [0, 267]
type input "$1,195.00"
type input "$108.6364"
click at [800, 742] on div at bounding box center [561, 762] width 798 height 40
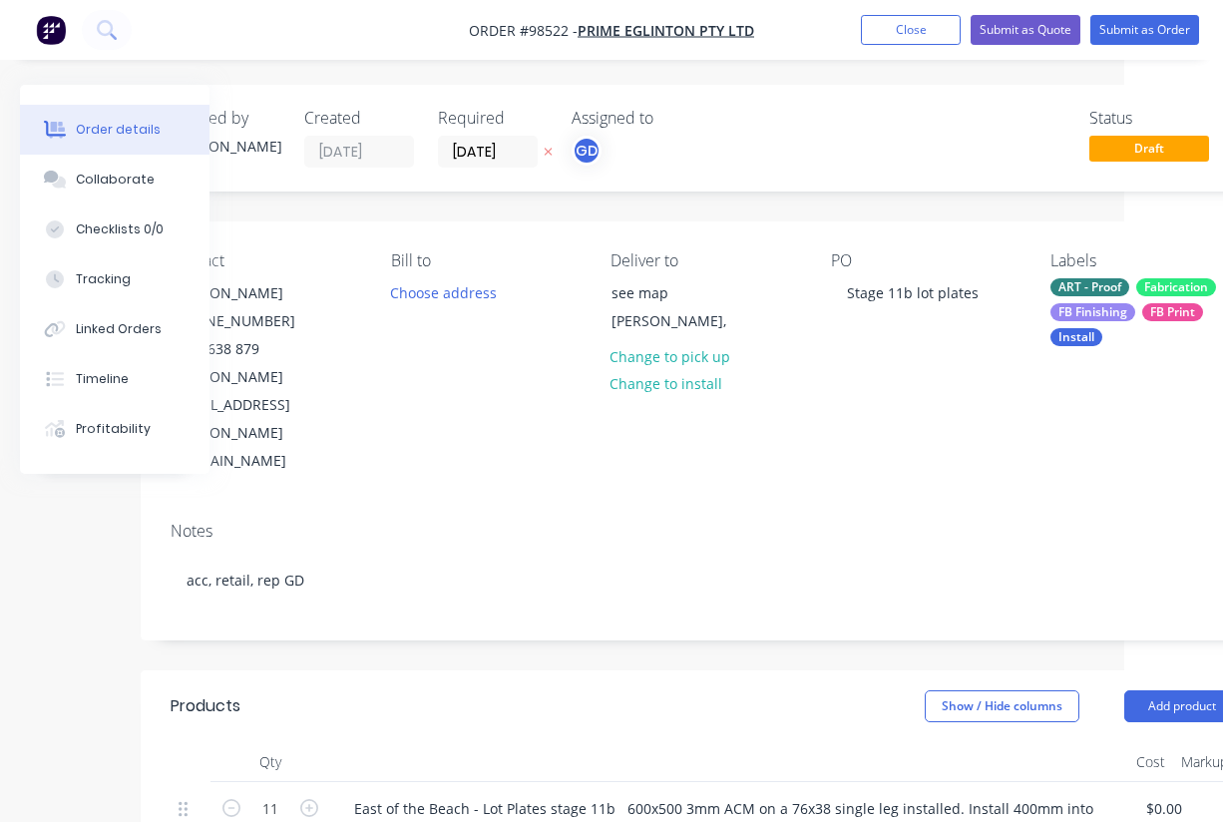
scroll to position [0, 0]
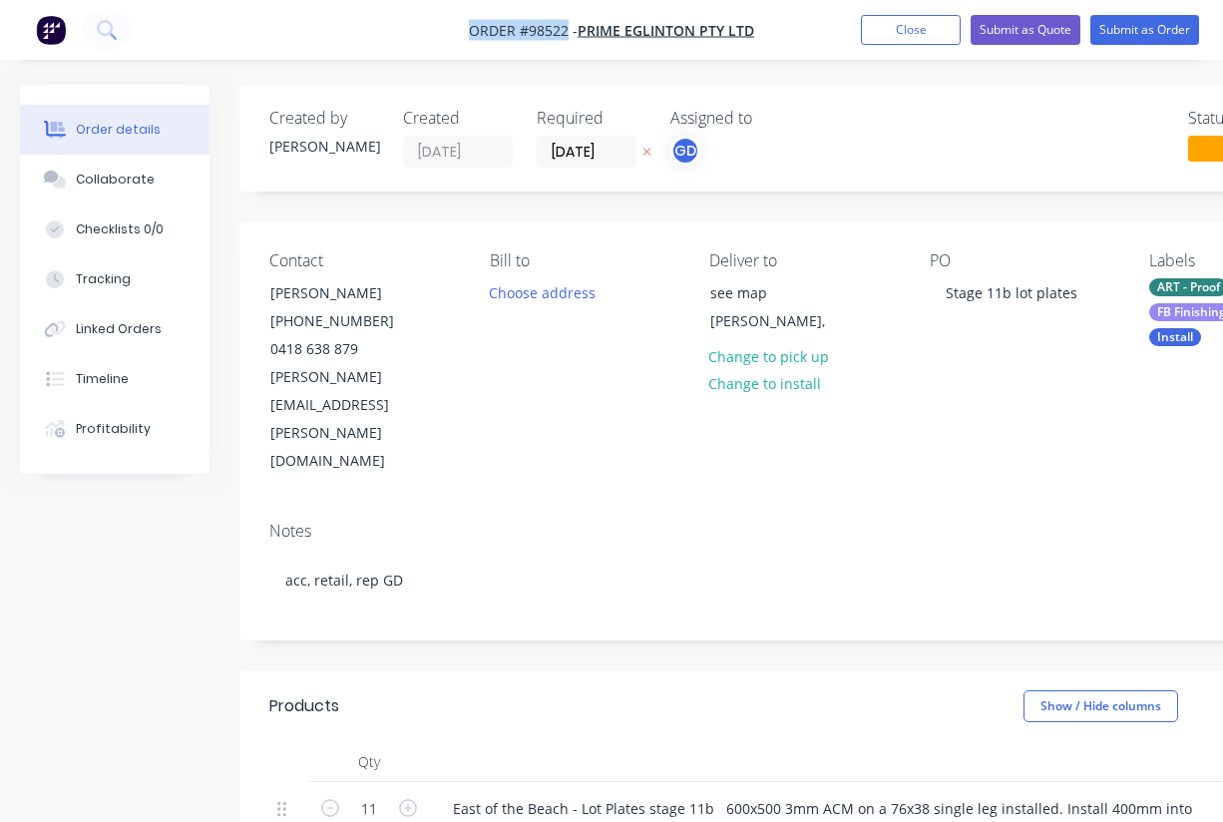
drag, startPoint x: 457, startPoint y: 25, endPoint x: 569, endPoint y: 37, distance: 112.3
click at [569, 37] on nav "Order #98522 - Prime Eglinton Pty Ltd Add product Close Submit as Quote Submit …" at bounding box center [611, 30] width 1223 height 60
copy span "Order #98522"
click at [927, 33] on button "Close" at bounding box center [911, 30] width 100 height 30
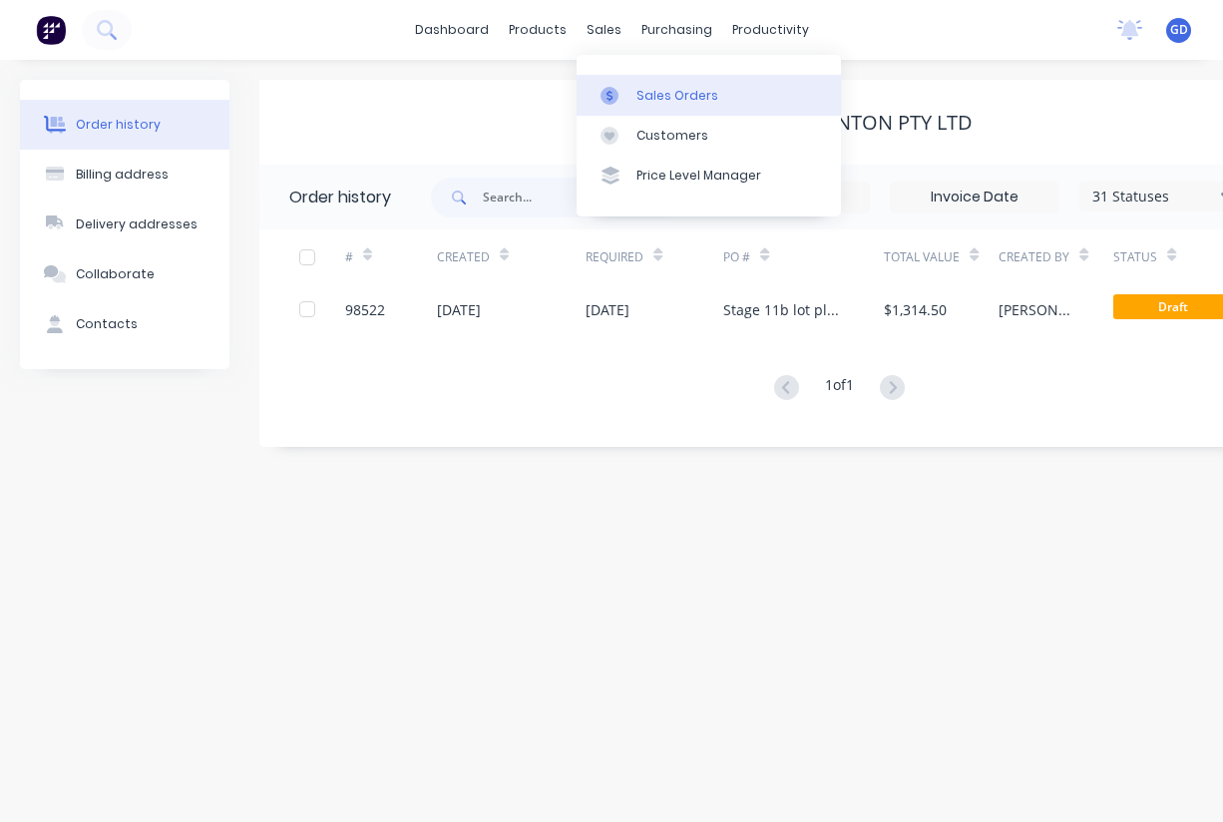
click at [671, 89] on div "Sales Orders" at bounding box center [677, 96] width 82 height 18
